Goal: Connect with others: Connect with others

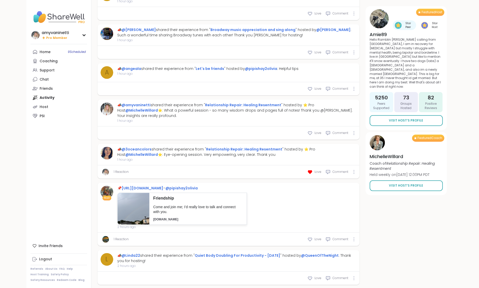
scroll to position [438, 0]
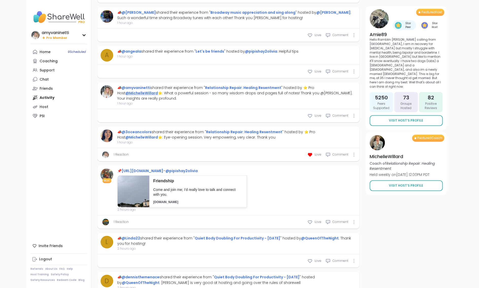
click at [158, 90] on link "@MichelleWillard" at bounding box center [141, 92] width 32 height 5
type textarea "*"
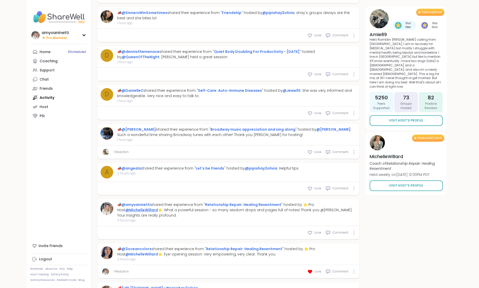
scroll to position [565, 0]
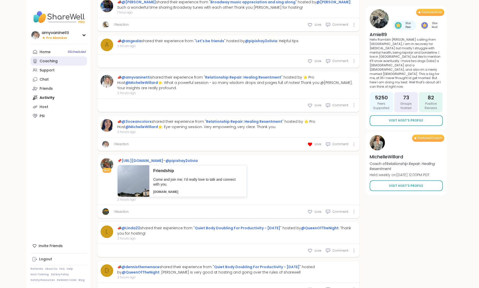
click at [43, 60] on div "Coaching" at bounding box center [49, 61] width 18 height 5
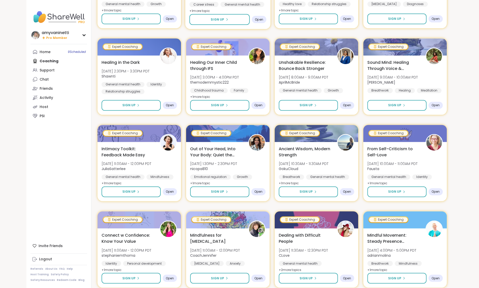
scroll to position [563, 0]
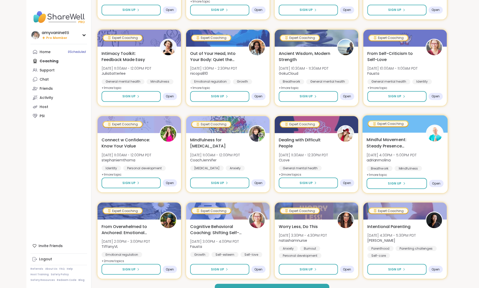
click at [388, 140] on span "Mindful Movement: Steady Presence Through Yoga" at bounding box center [394, 142] width 54 height 12
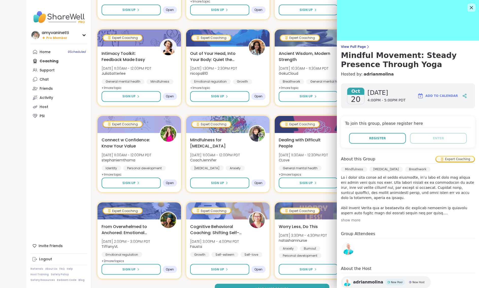
click at [358, 281] on span "adrianmolina" at bounding box center [368, 282] width 30 height 6
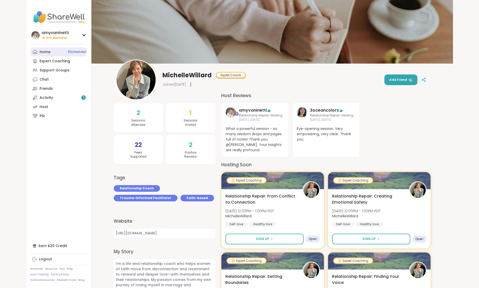
click at [40, 54] on div "Home 8 Scheduled" at bounding box center [45, 52] width 11 height 5
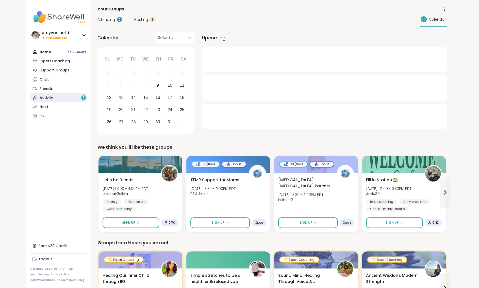
click at [48, 96] on div "Activity 1" at bounding box center [46, 97] width 13 height 5
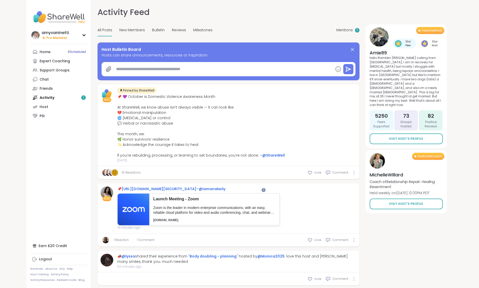
type textarea "*"
